Goal: Information Seeking & Learning: Learn about a topic

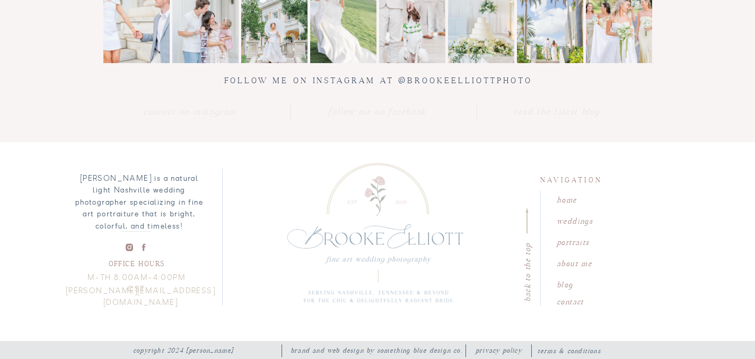
scroll to position [3876, 0]
click at [564, 219] on nav "weddings" at bounding box center [586, 219] width 60 height 10
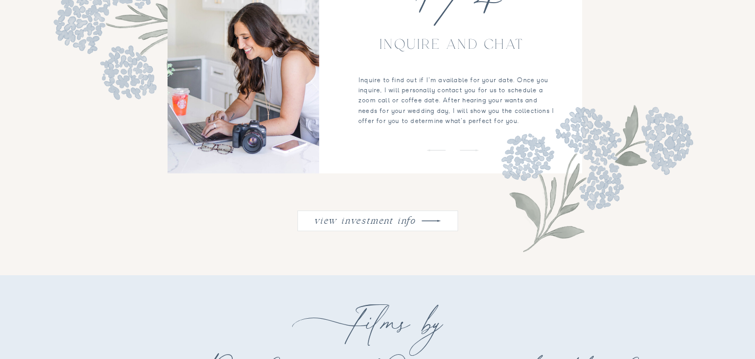
scroll to position [1361, 0]
click at [377, 221] on nav "view investment info" at bounding box center [364, 220] width 107 height 14
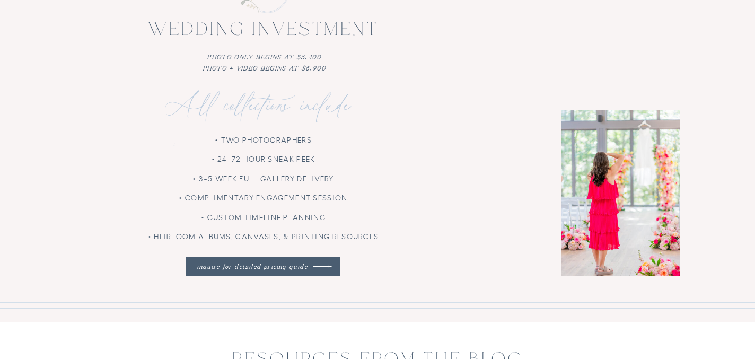
scroll to position [3058, 0]
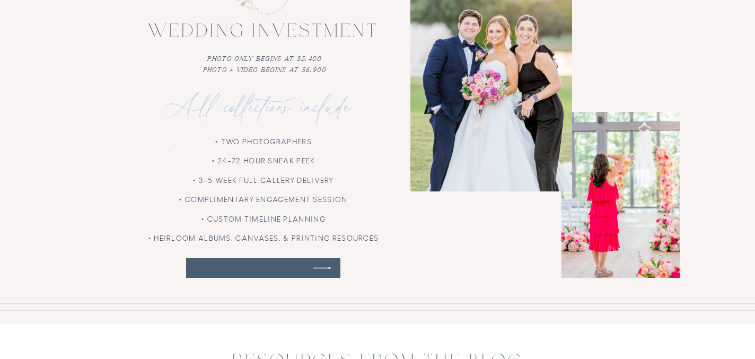
click at [312, 266] on nav "inquire for detailed pricing guide" at bounding box center [252, 268] width 120 height 10
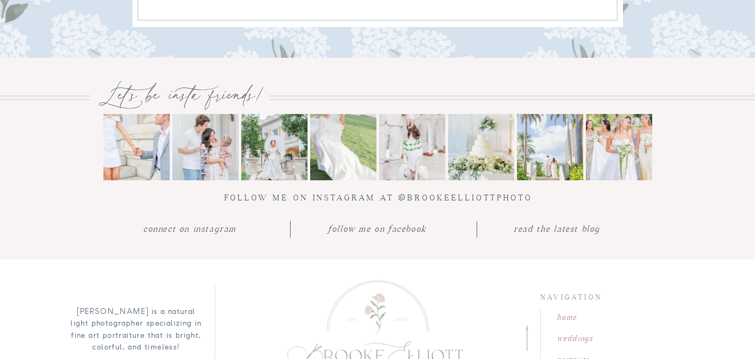
scroll to position [1160, 0]
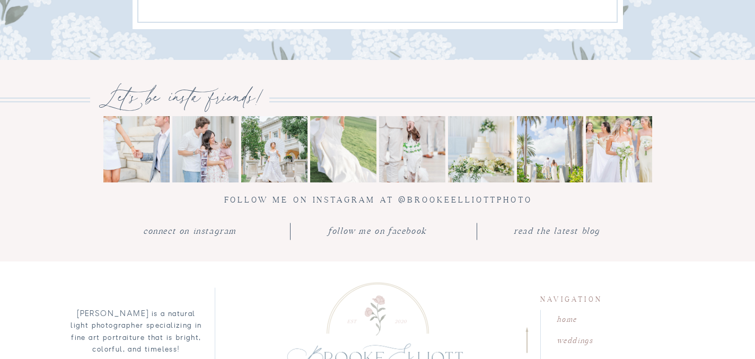
click at [338, 144] on img at bounding box center [343, 149] width 66 height 66
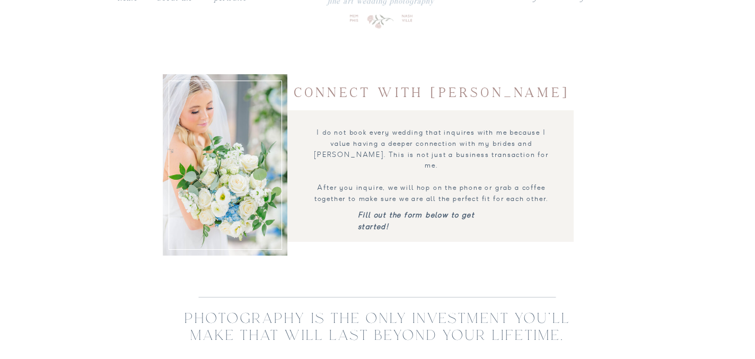
scroll to position [0, 0]
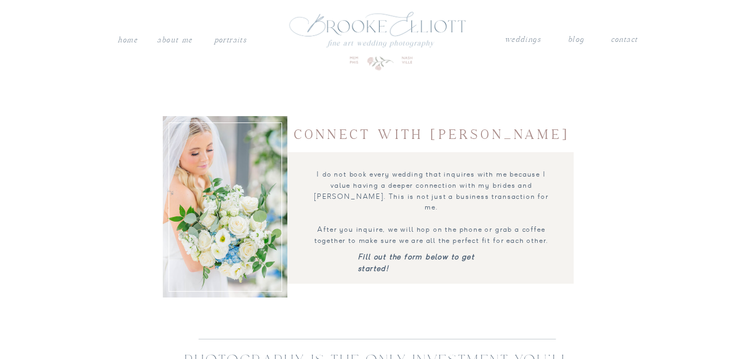
click at [183, 42] on nav "About me" at bounding box center [175, 40] width 38 height 14
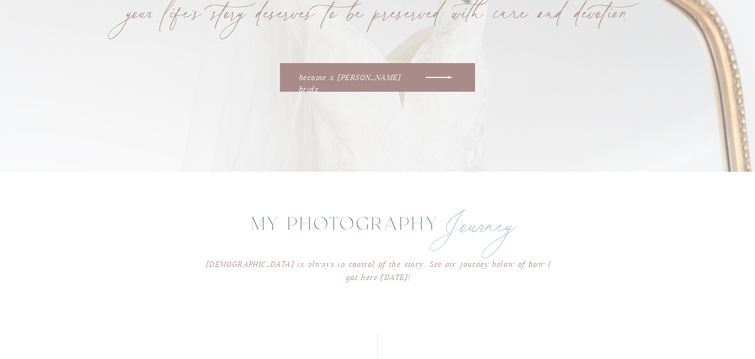
scroll to position [1696, 0]
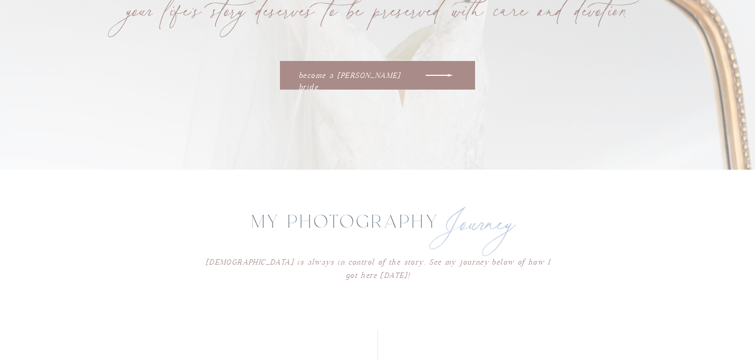
click at [338, 77] on p "become a [PERSON_NAME] bride" at bounding box center [356, 75] width 116 height 10
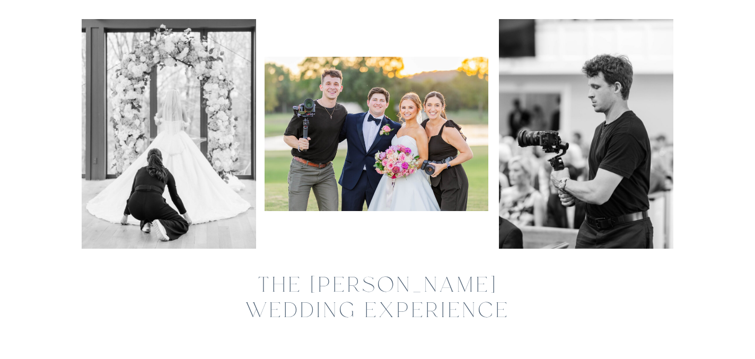
scroll to position [90, 0]
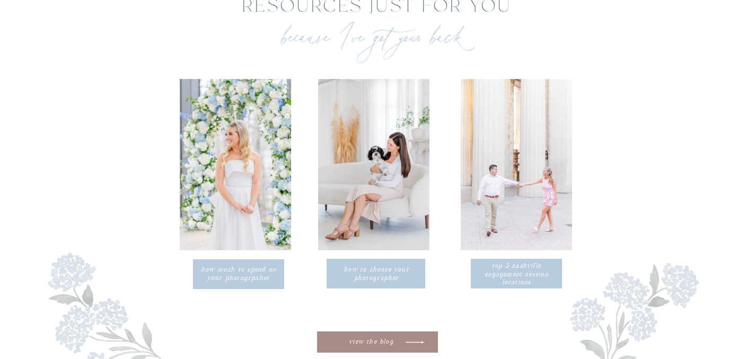
scroll to position [3761, 0]
click at [236, 273] on p "how much to spend on your photogrpaher" at bounding box center [239, 272] width 82 height 17
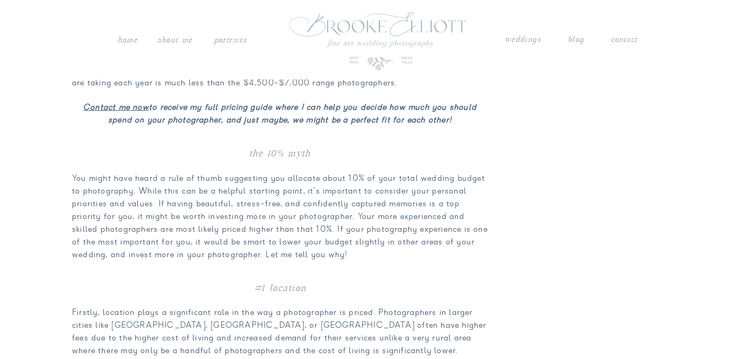
scroll to position [1107, 0]
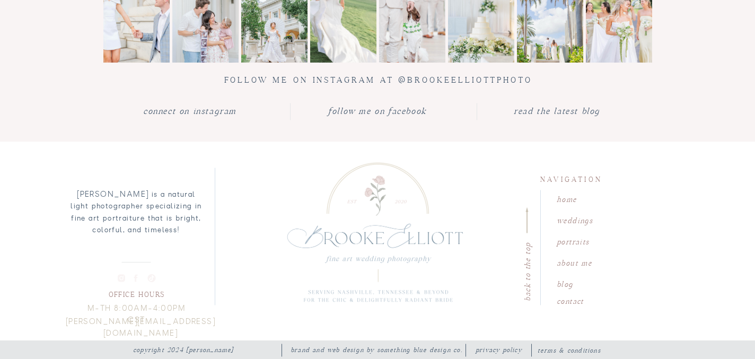
scroll to position [4541, 0]
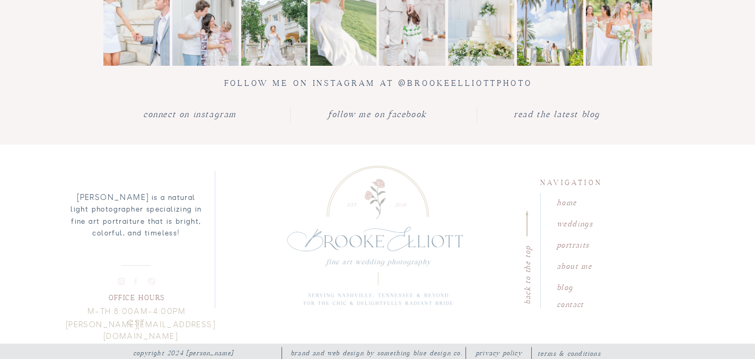
click at [563, 288] on nav "blog" at bounding box center [586, 286] width 60 height 10
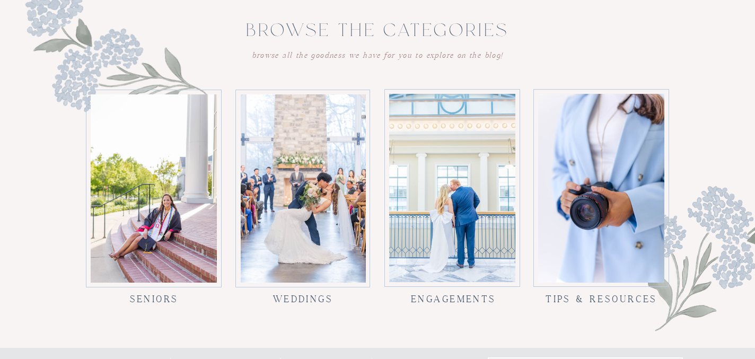
scroll to position [923, 0]
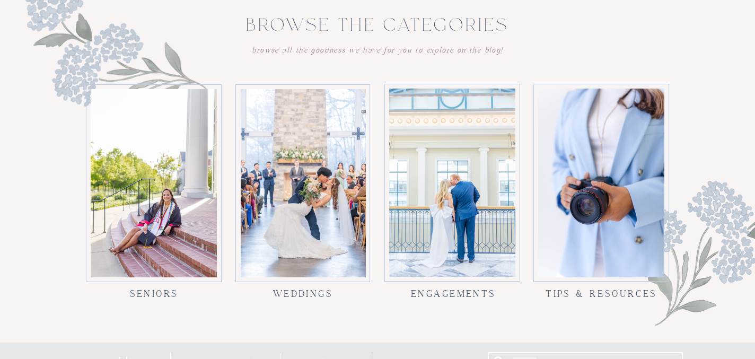
click at [321, 289] on h3 "Weddings" at bounding box center [303, 290] width 76 height 10
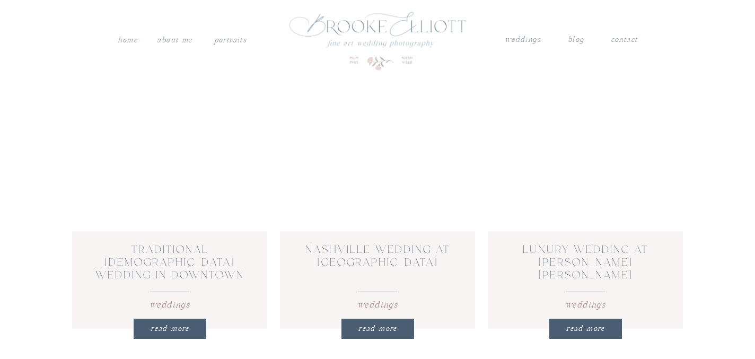
scroll to position [394, 0]
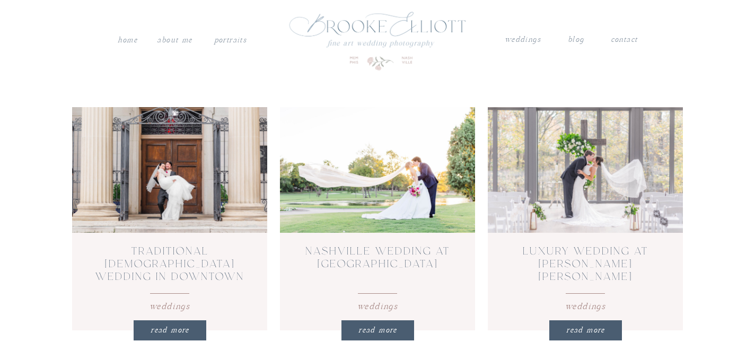
click at [336, 272] on h2 "Nashville Wedding at Elegant Country Club" at bounding box center [377, 263] width 167 height 37
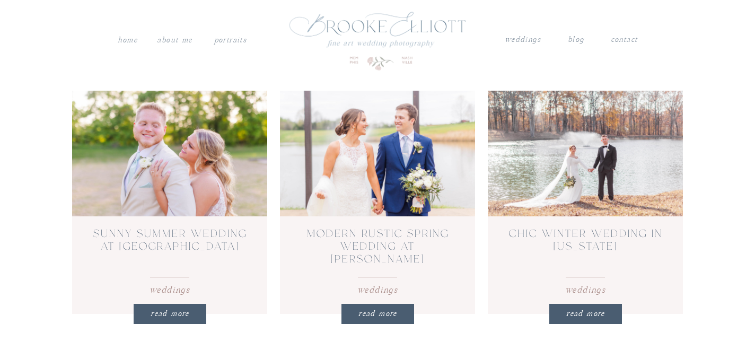
scroll to position [673, 0]
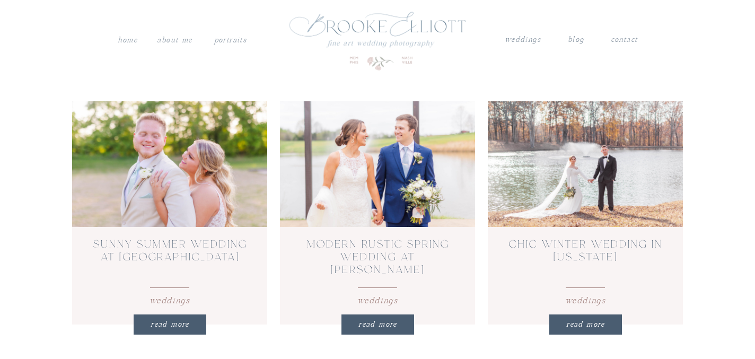
click at [370, 322] on nav "REad More" at bounding box center [377, 324] width 70 height 15
click at [212, 243] on link "Sunny Summer Wedding at White Oak Farms" at bounding box center [170, 251] width 154 height 22
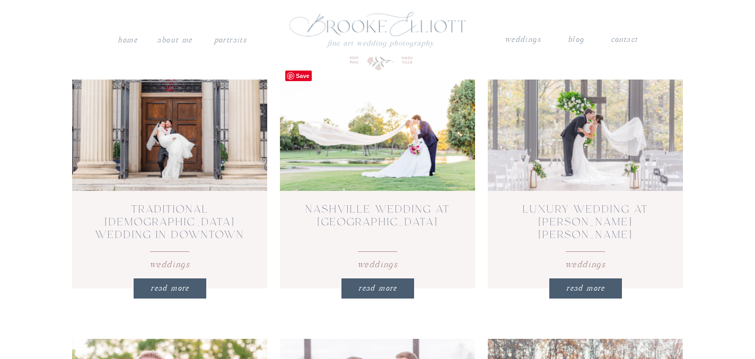
scroll to position [434, 0]
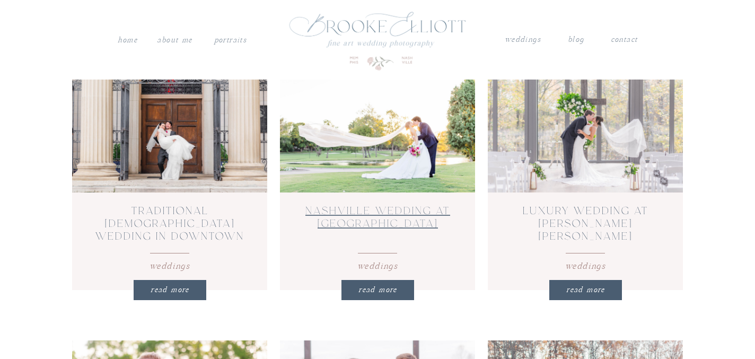
click at [370, 223] on link "Nashville Wedding at Elegant Country Club" at bounding box center [377, 218] width 145 height 22
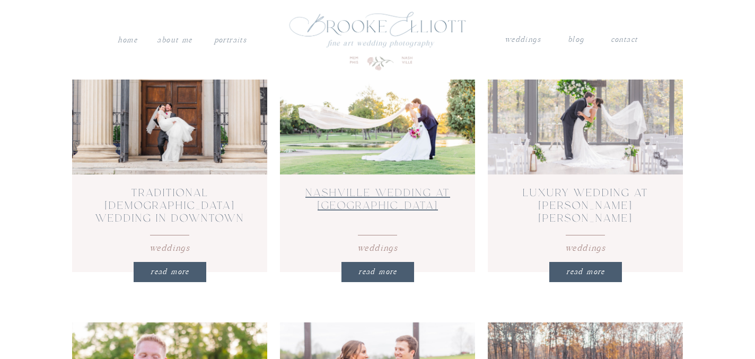
scroll to position [453, 0]
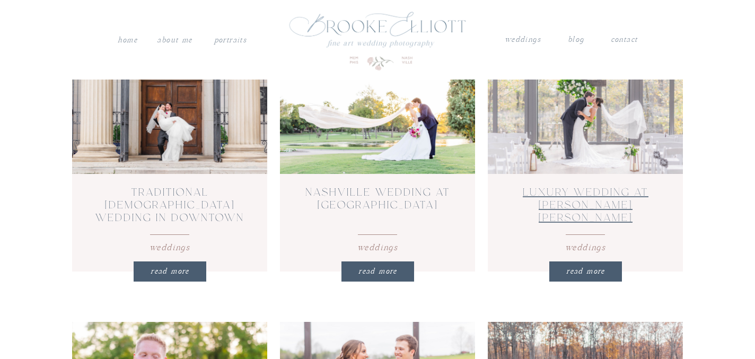
click at [592, 197] on link "Luxury Wedding at Mallard’s Croft’s Glass Chapel" at bounding box center [585, 212] width 126 height 48
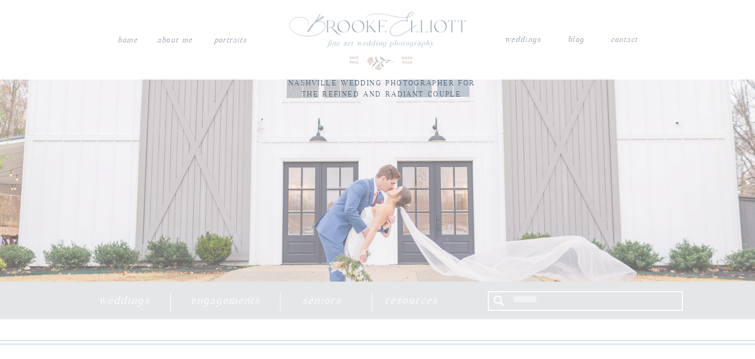
scroll to position [0, 0]
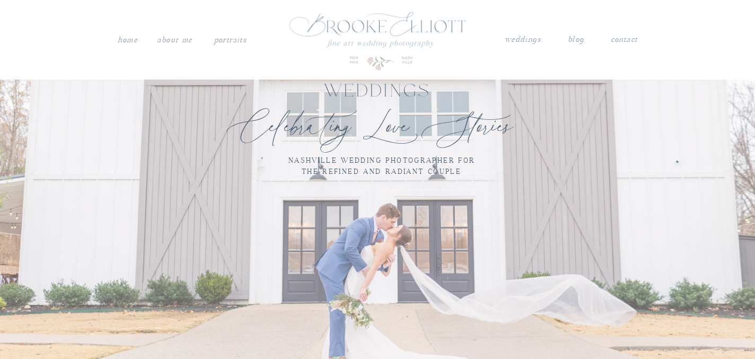
click at [176, 42] on nav "About me" at bounding box center [175, 40] width 38 height 14
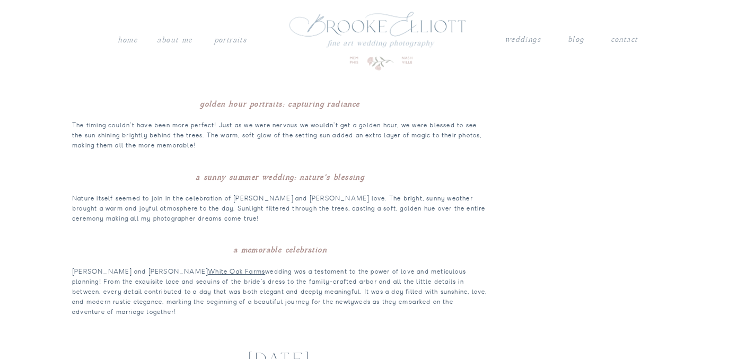
scroll to position [938, 0]
click at [278, 178] on strong "A Sunny Summer Wedding: Nature’s Blessing" at bounding box center [280, 176] width 169 height 9
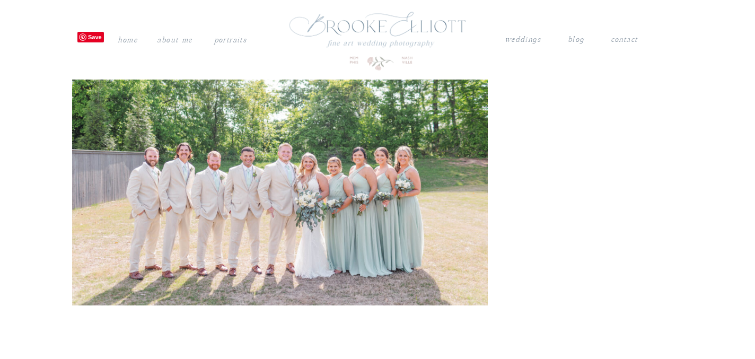
scroll to position [18269, 0]
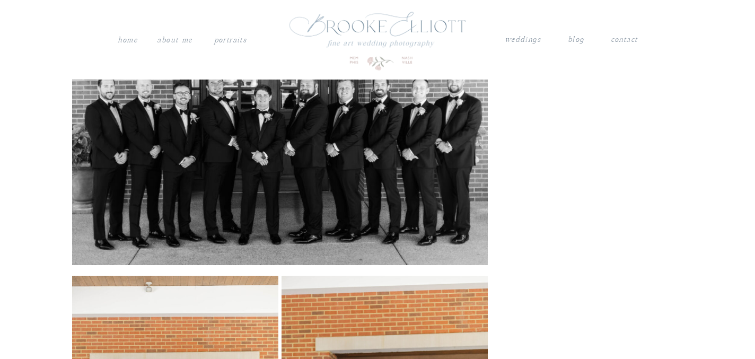
scroll to position [4916, 0]
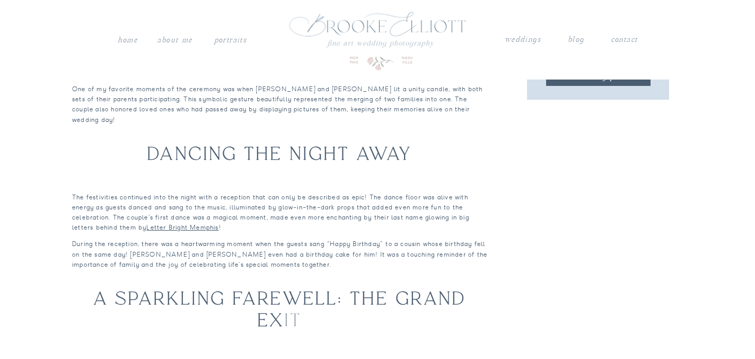
scroll to position [746, 0]
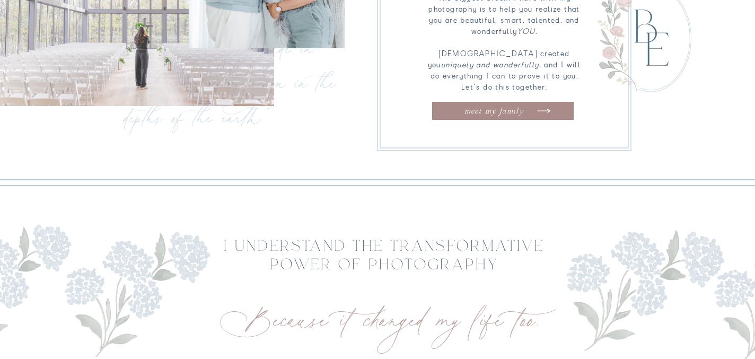
scroll to position [676, 0]
click at [498, 109] on nav "meet my family" at bounding box center [493, 110] width 105 height 10
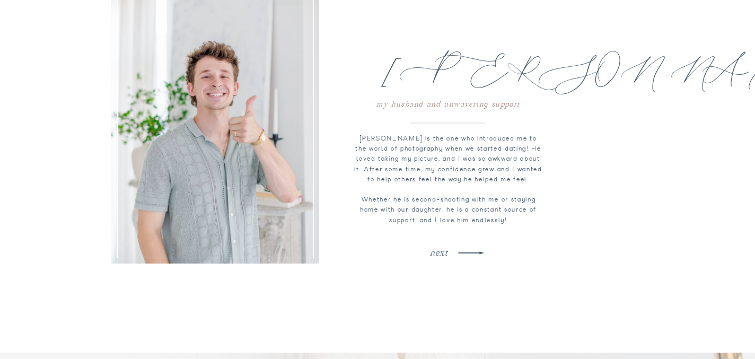
scroll to position [1168, 0]
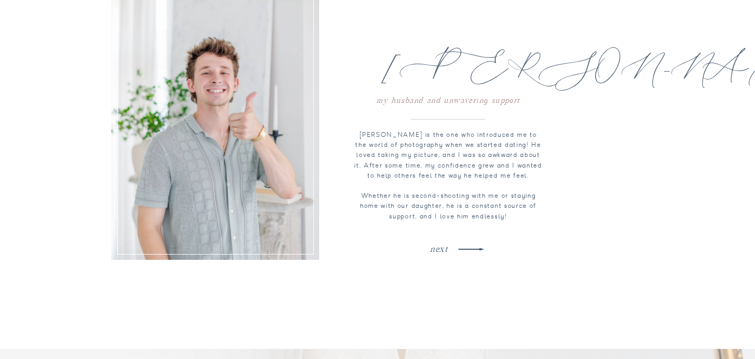
click at [450, 249] on nav "next" at bounding box center [439, 247] width 158 height 10
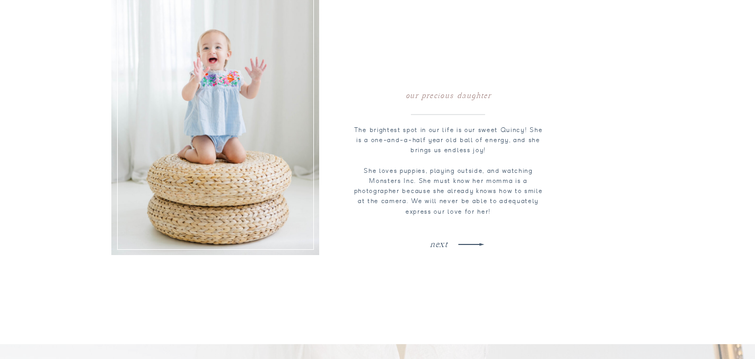
scroll to position [1174, 0]
click at [449, 244] on nav "next" at bounding box center [439, 241] width 158 height 10
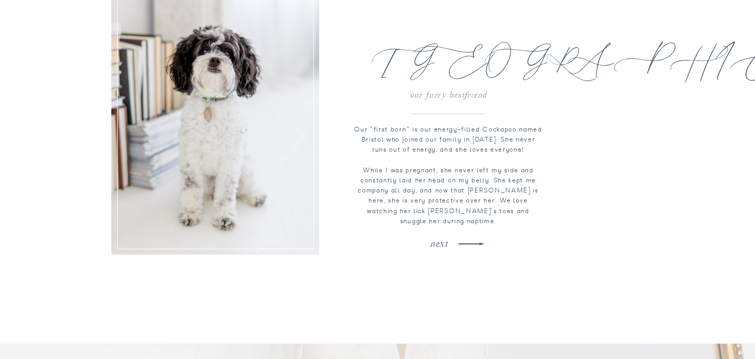
click at [449, 245] on nav "next" at bounding box center [439, 241] width 158 height 10
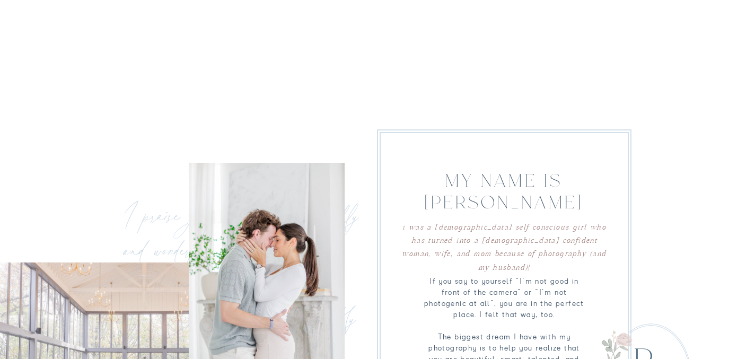
scroll to position [0, 0]
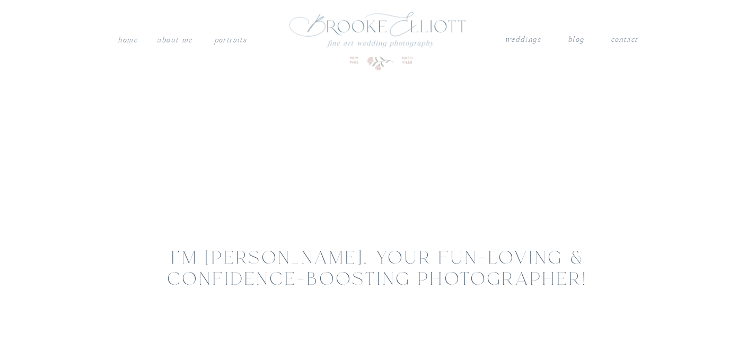
click at [225, 40] on nav "PORTRAITS" at bounding box center [230, 38] width 36 height 11
click at [521, 41] on nav "weddings" at bounding box center [522, 40] width 37 height 14
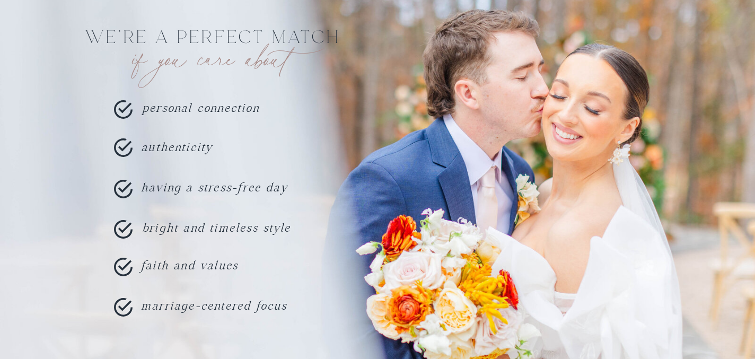
scroll to position [847, 0]
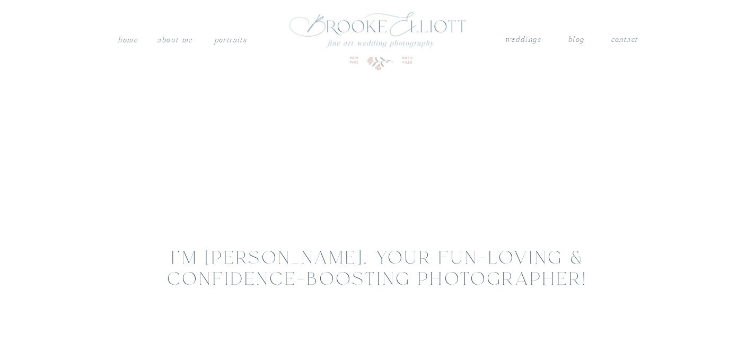
click at [120, 38] on nav "Home" at bounding box center [127, 40] width 21 height 14
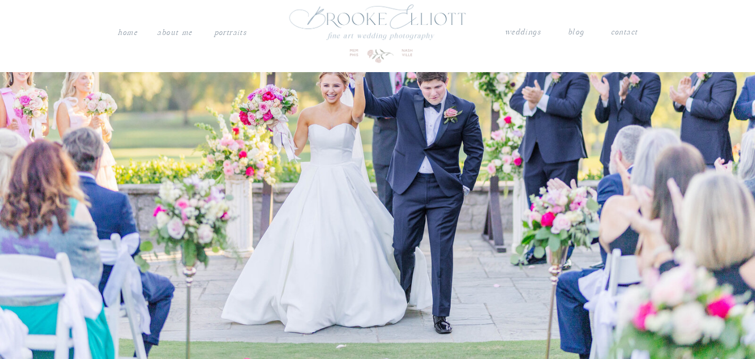
scroll to position [7, 0]
